Goal: Browse casually

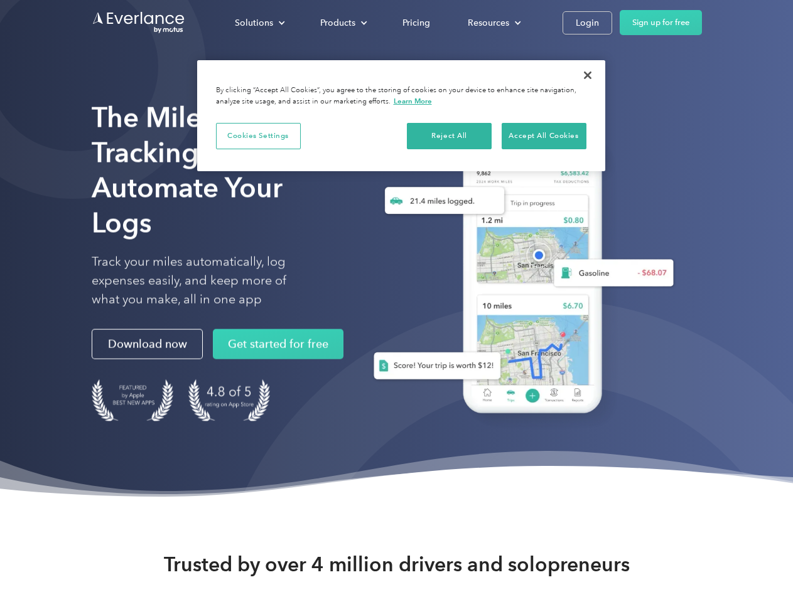
click at [259, 23] on div "Solutions" at bounding box center [254, 23] width 38 height 16
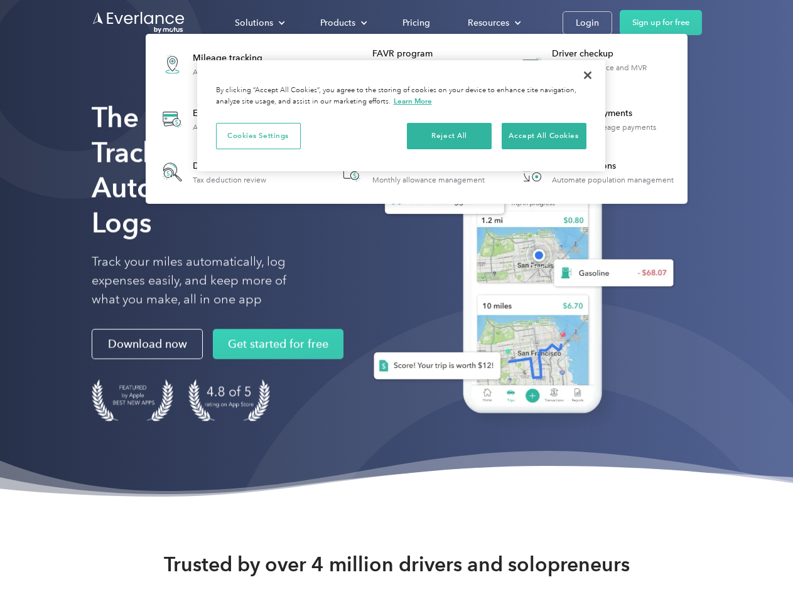
click at [342, 23] on div "Products" at bounding box center [337, 23] width 35 height 16
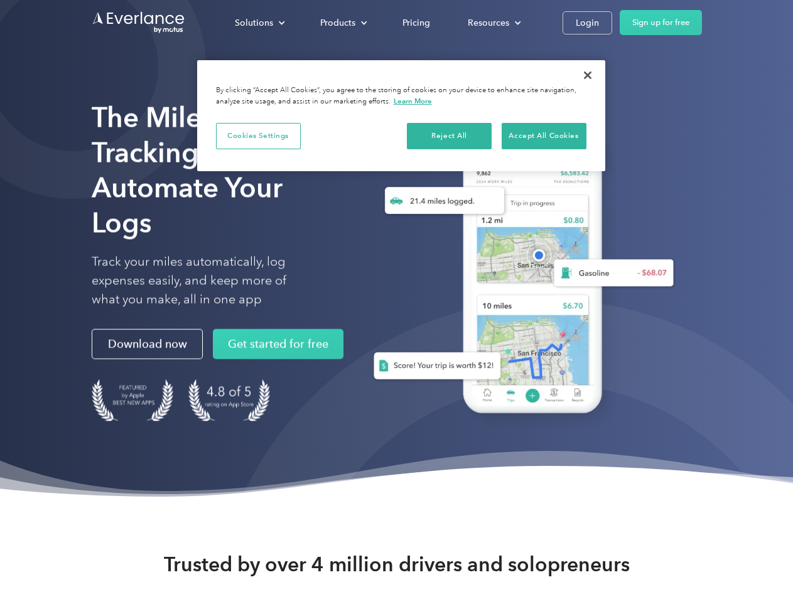
click at [493, 23] on div "Resources" at bounding box center [488, 23] width 41 height 16
click at [258, 136] on button "Cookies Settings" at bounding box center [258, 136] width 85 height 26
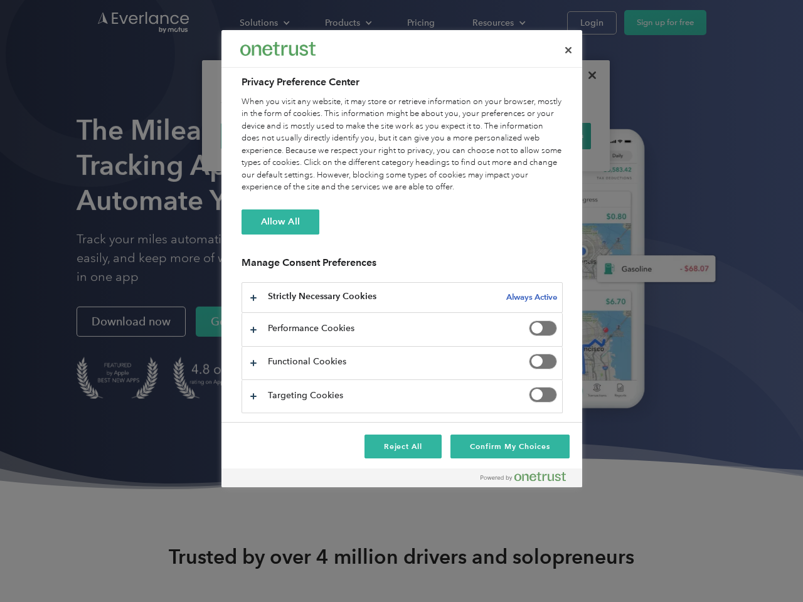
click at [449, 136] on div "When you visit any website, it may store or retrieve information on your browse…" at bounding box center [402, 145] width 321 height 98
click at [543, 136] on div "When you visit any website, it may store or retrieve information on your browse…" at bounding box center [402, 145] width 321 height 98
click at [587, 75] on div at bounding box center [401, 301] width 803 height 602
